Goal: Transaction & Acquisition: Book appointment/travel/reservation

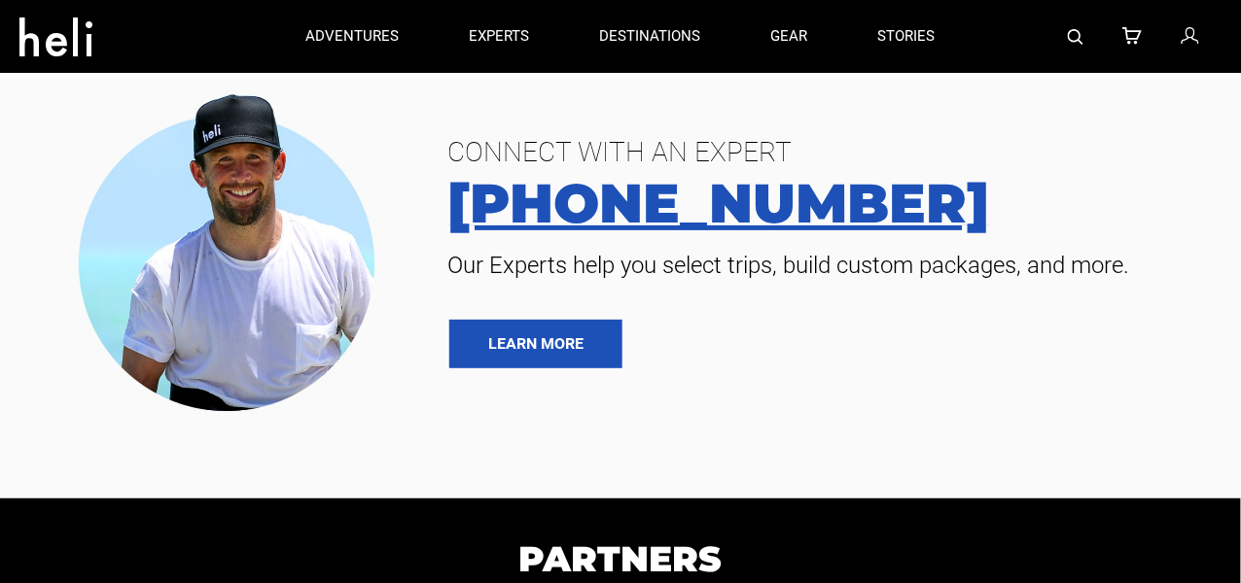
type input "Heli Skiing"
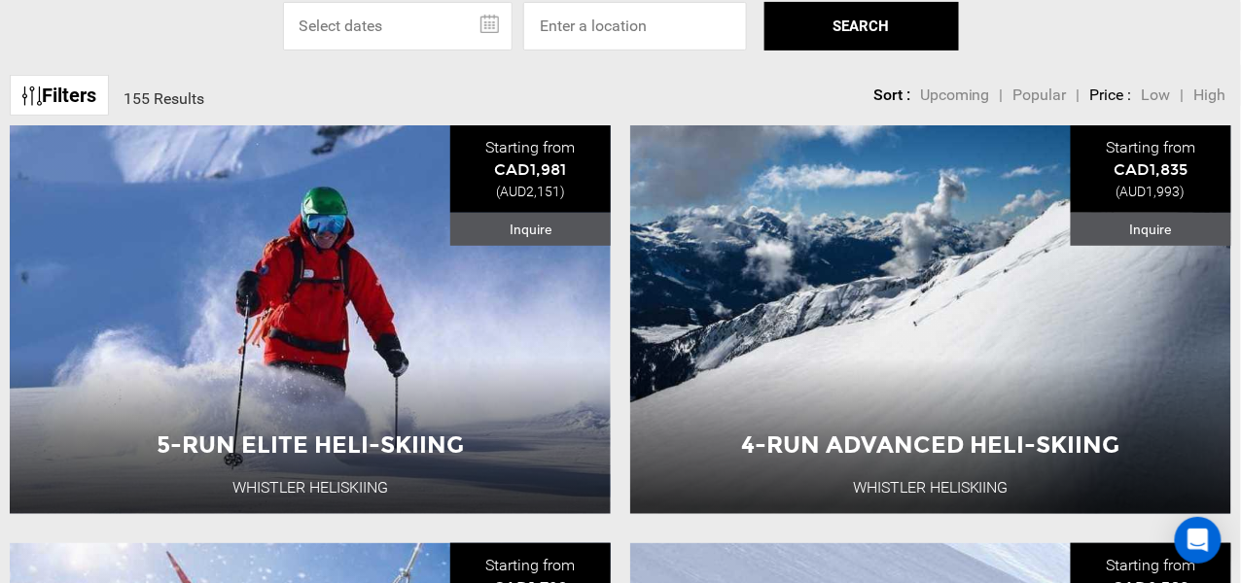
scroll to position [199, 0]
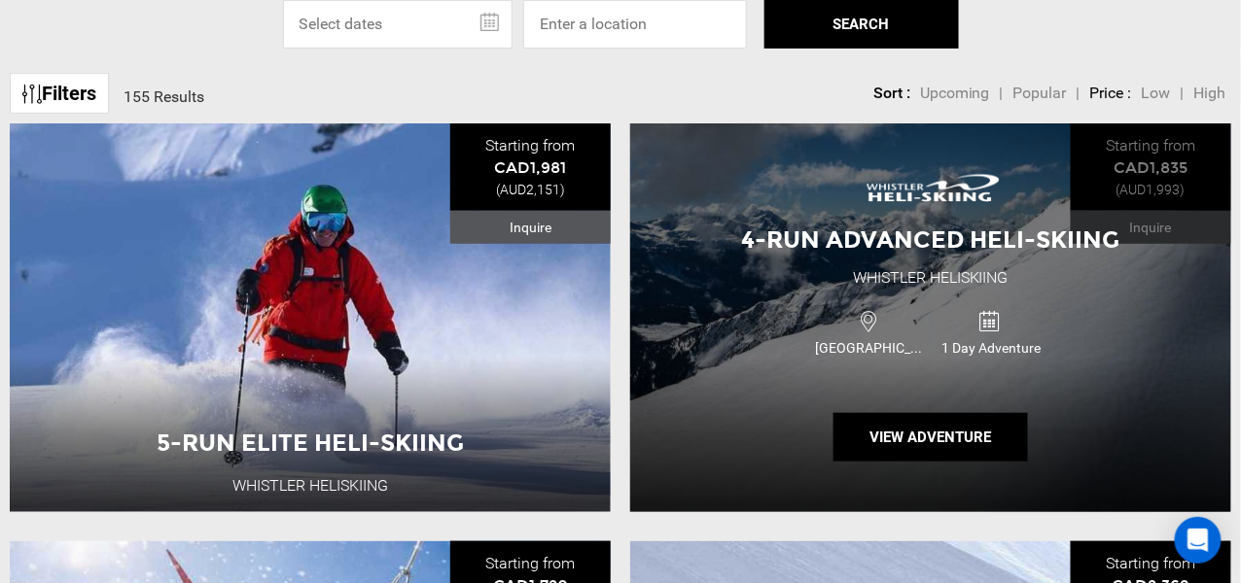
click at [1073, 348] on div "Canada 1 Day Adventure" at bounding box center [931, 332] width 361 height 65
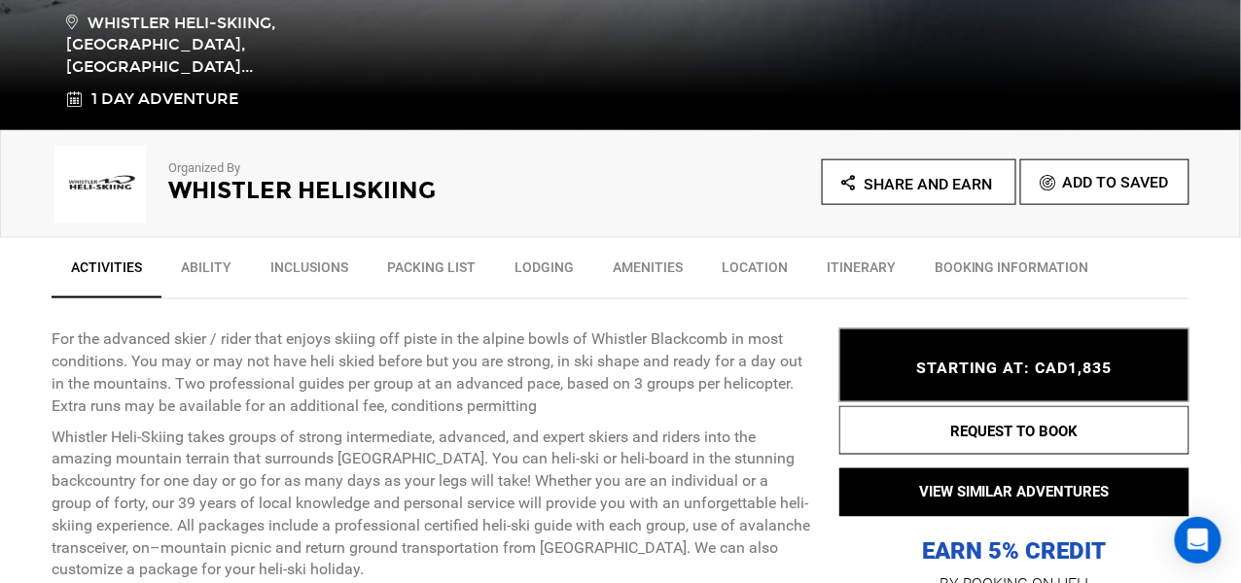
scroll to position [525, 0]
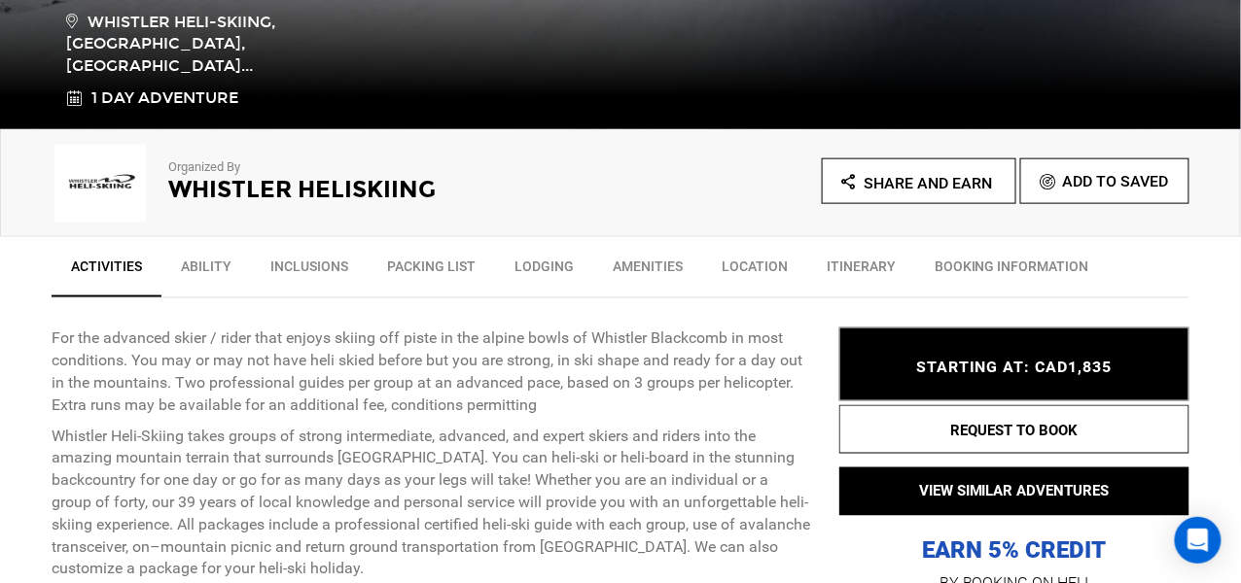
click at [539, 266] on link "Lodging" at bounding box center [544, 271] width 98 height 49
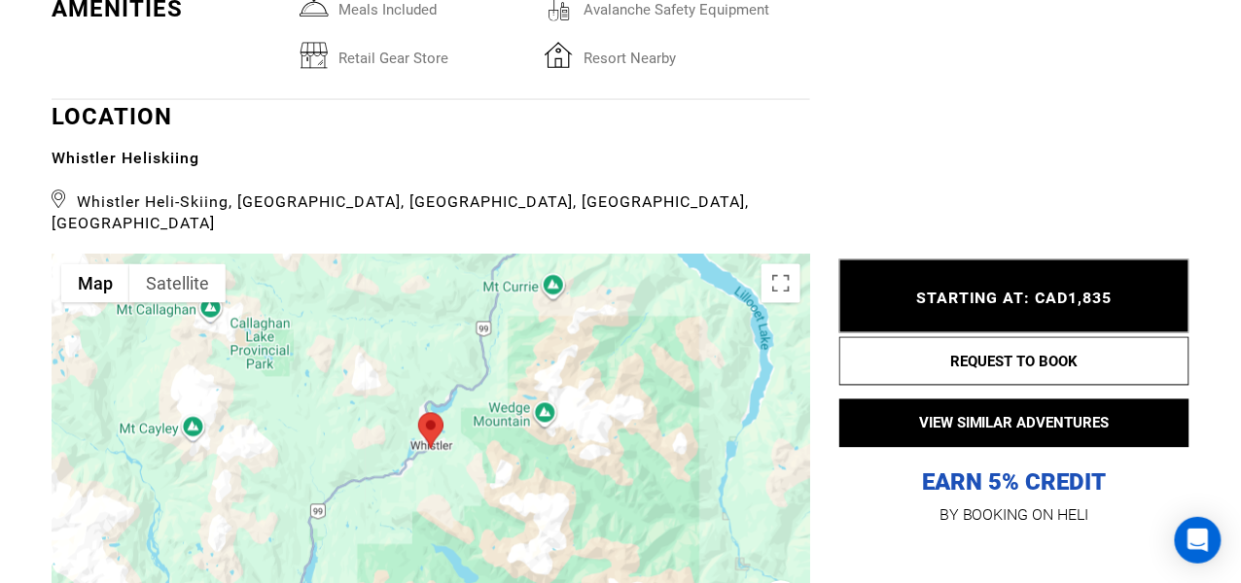
scroll to position [2708, 0]
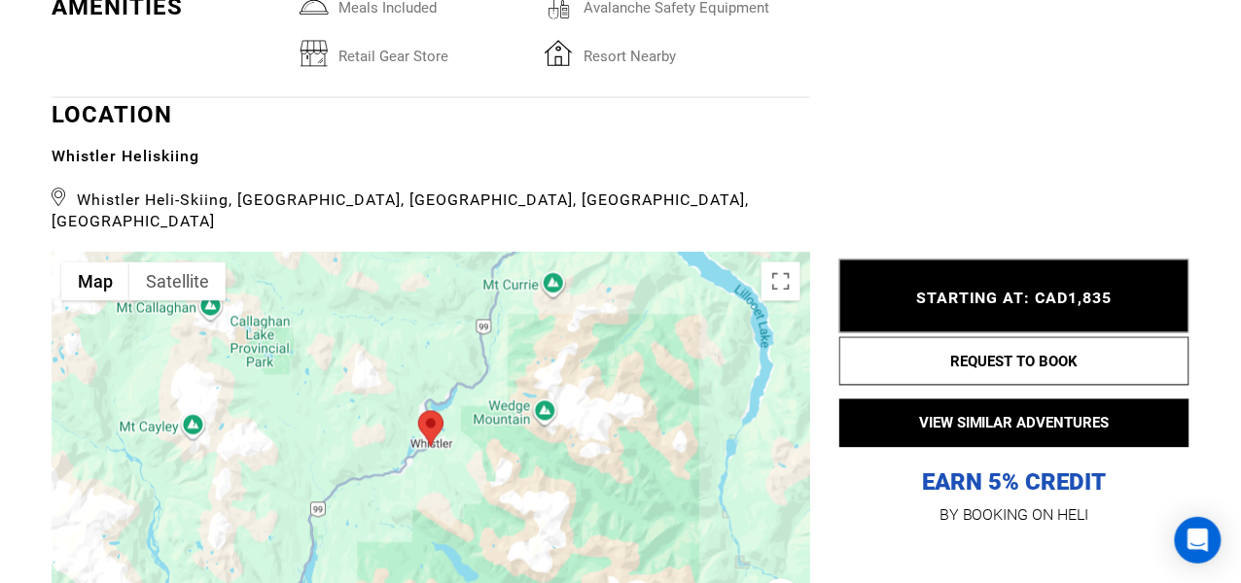
click at [539, 266] on div at bounding box center [431, 447] width 759 height 389
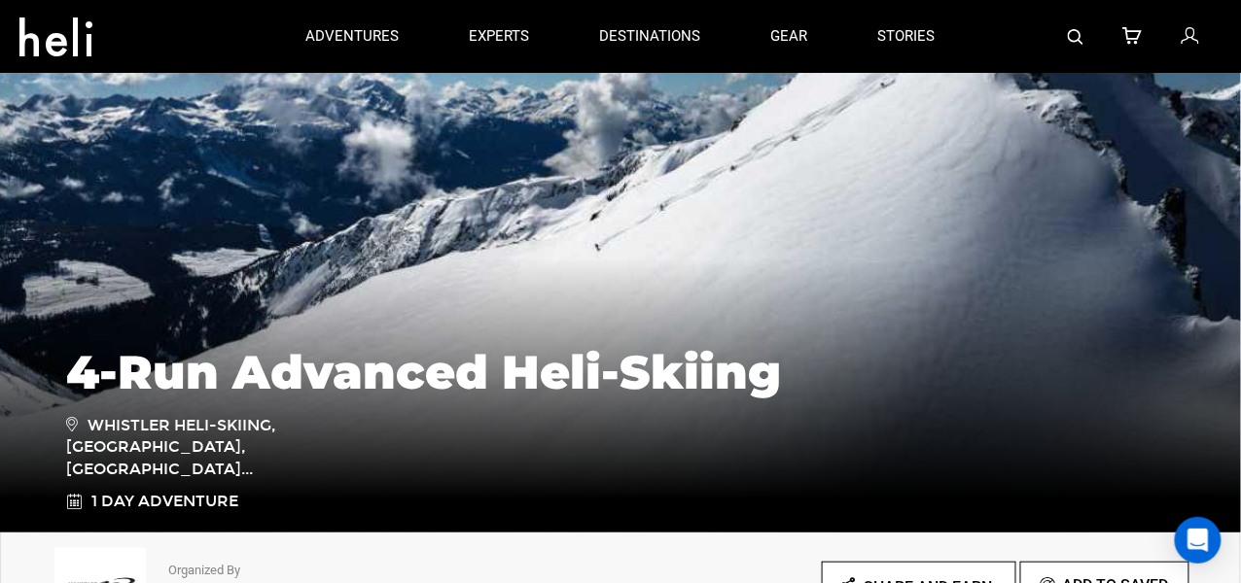
scroll to position [0, 0]
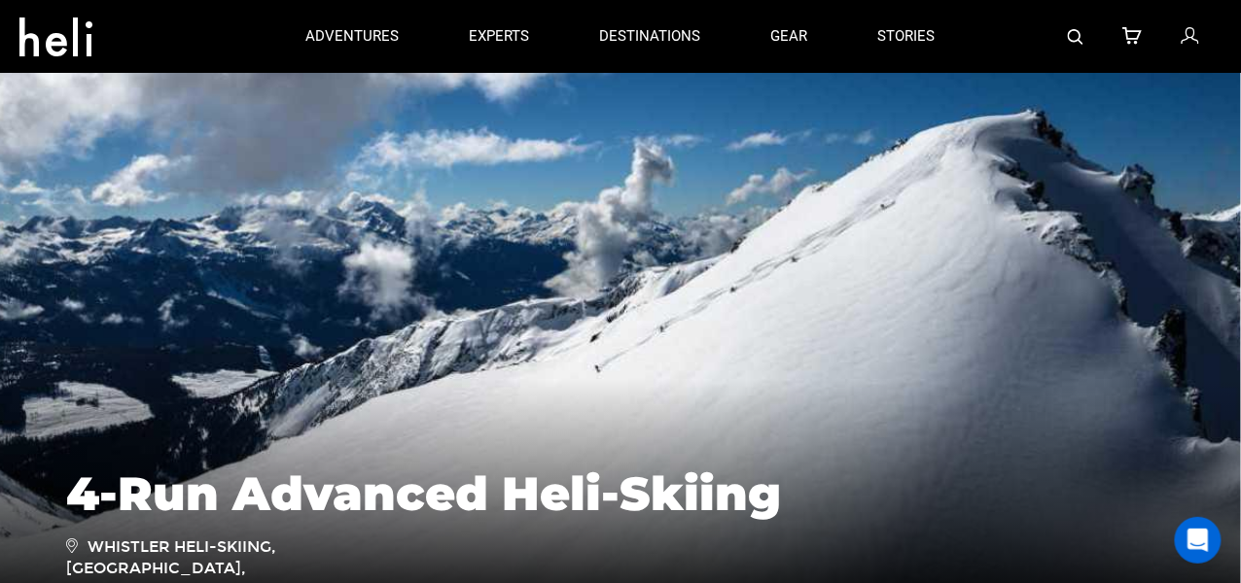
type input "Heli Skiing"
